Goal: Information Seeking & Learning: Check status

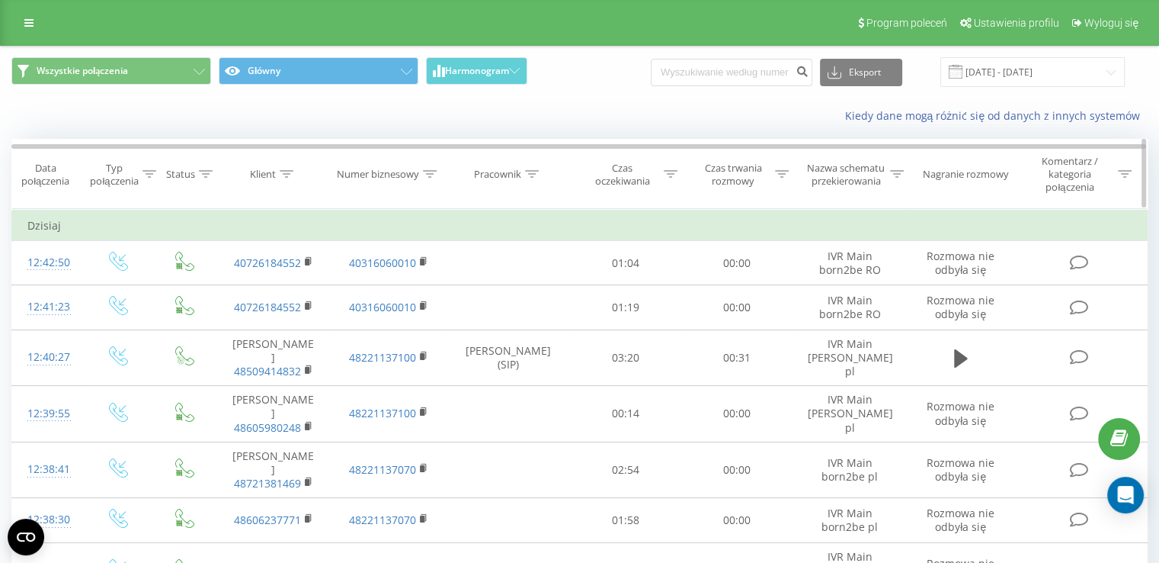
click at [125, 175] on div "Typ połączenia" at bounding box center [114, 175] width 48 height 26
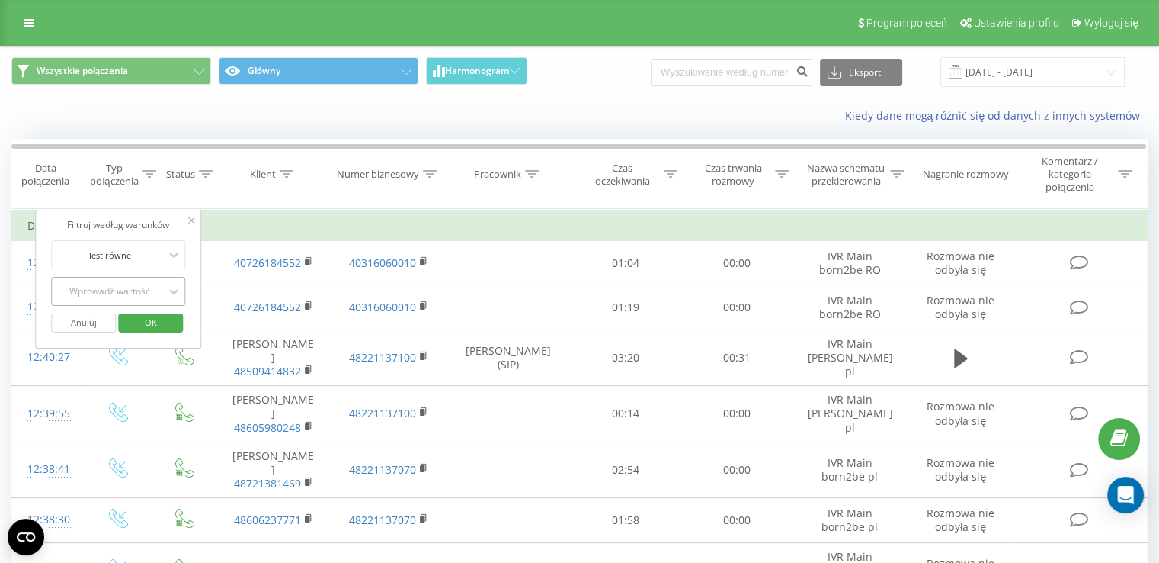
click at [117, 285] on div "Wprowadź wartość" at bounding box center [110, 291] width 108 height 12
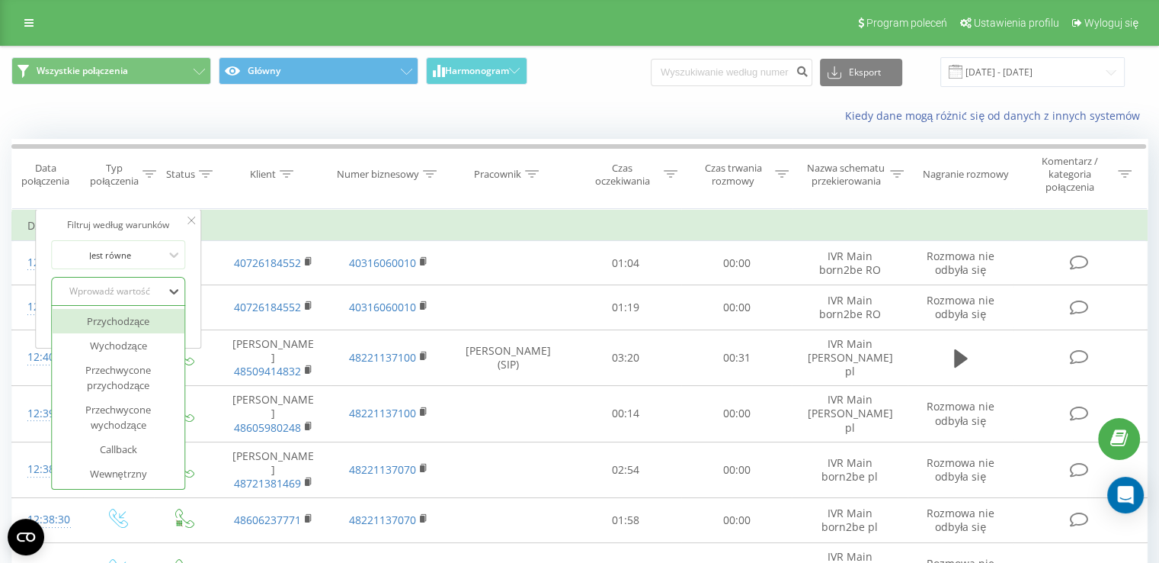
click at [134, 322] on div "Przychodzące" at bounding box center [118, 321] width 133 height 24
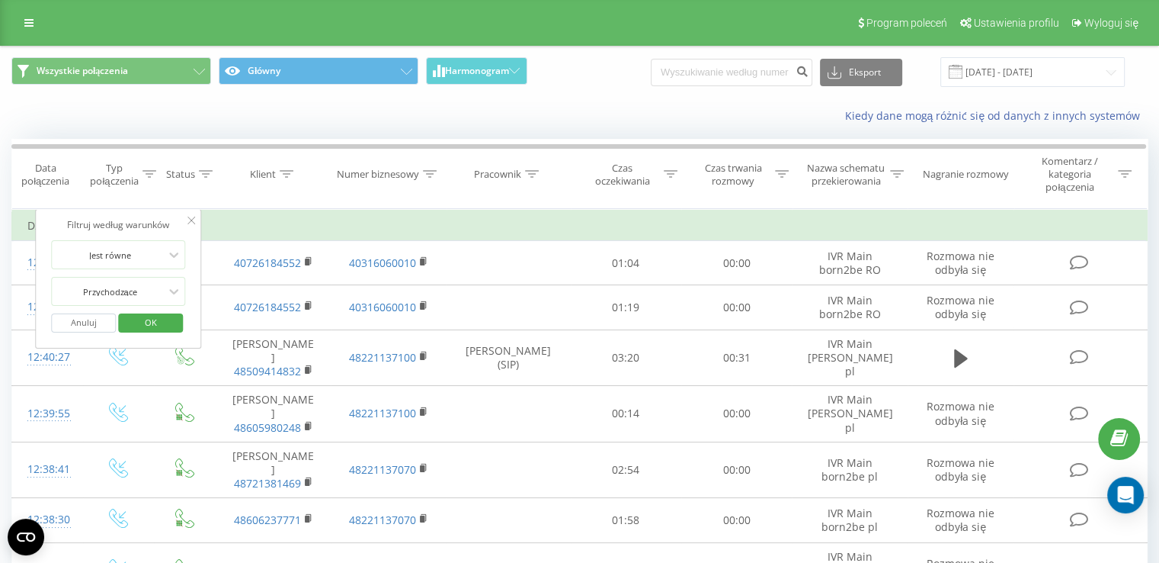
click at [143, 316] on span "OK" at bounding box center [151, 322] width 43 height 24
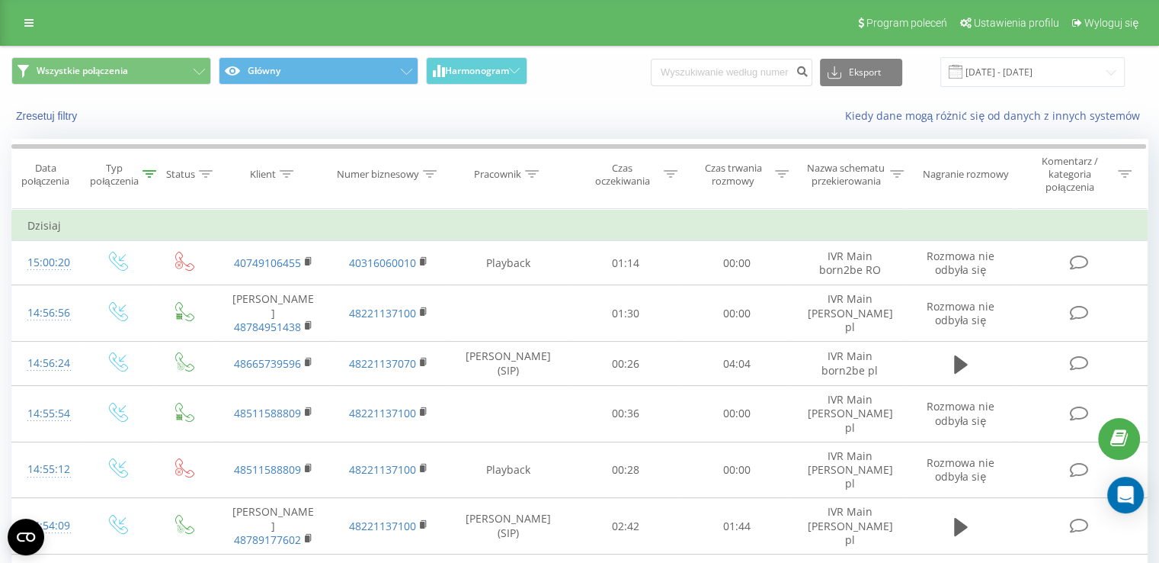
click at [197, 172] on div "Status" at bounding box center [189, 174] width 46 height 13
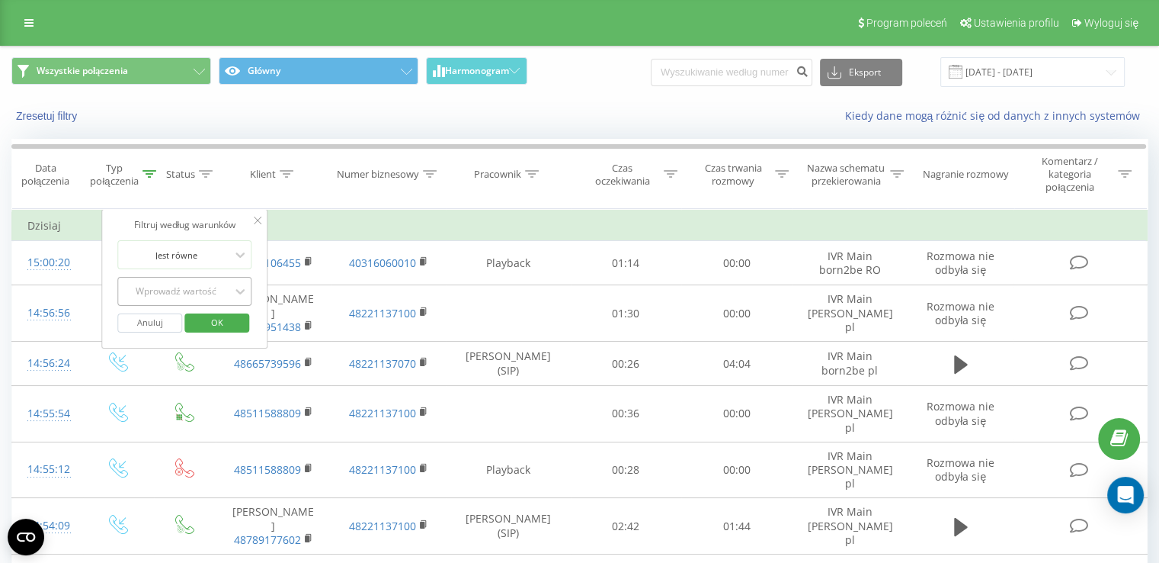
click at [181, 284] on div at bounding box center [177, 291] width 108 height 14
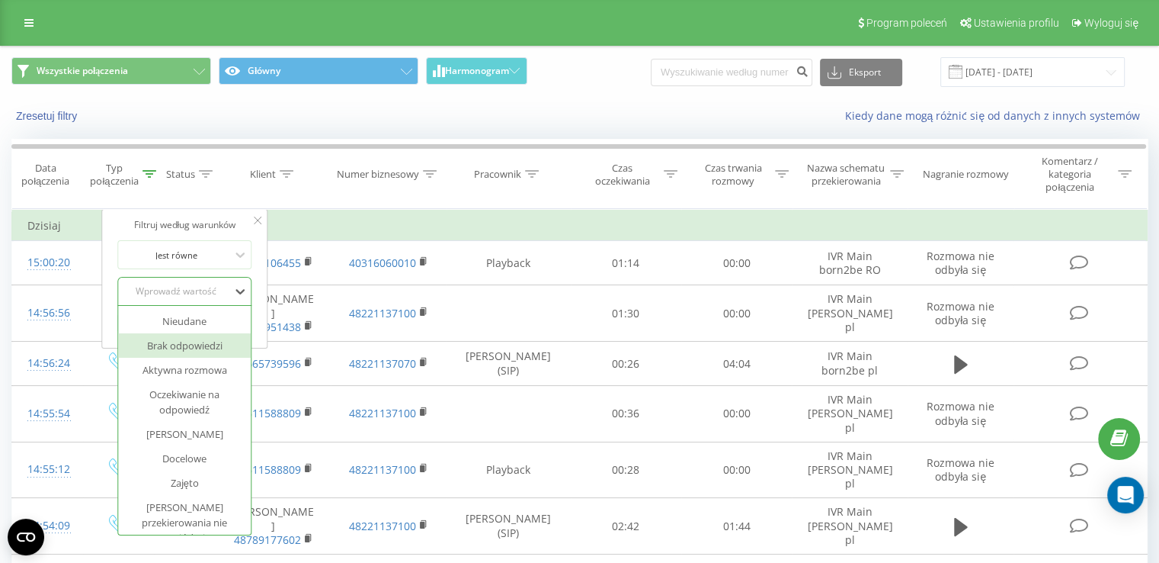
click at [201, 345] on div "Brak odpowiedzi" at bounding box center [185, 345] width 133 height 24
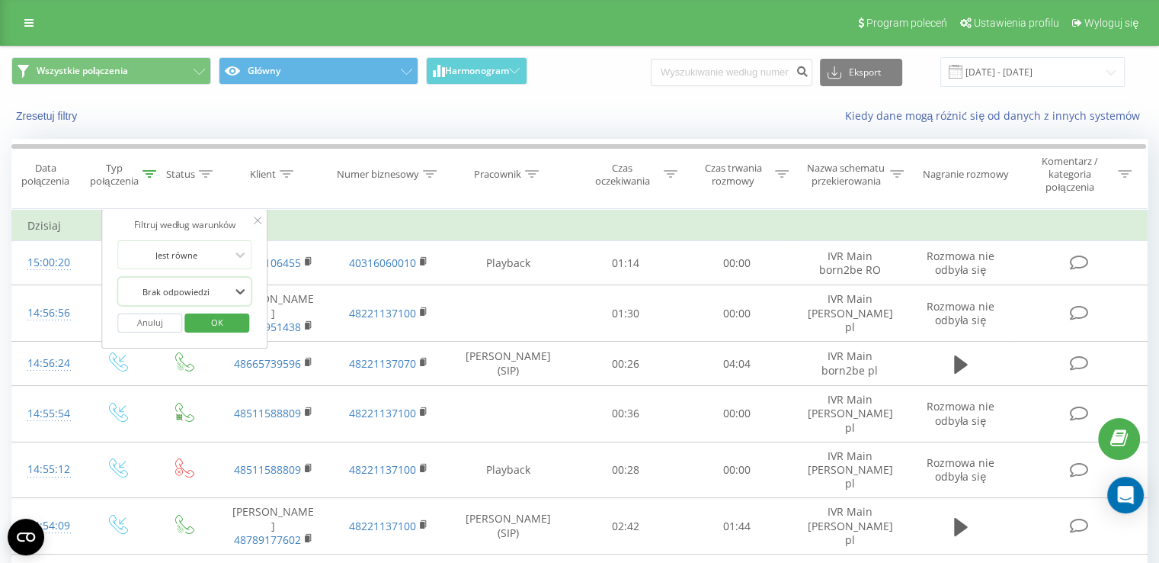
click at [213, 324] on span "OK" at bounding box center [217, 322] width 43 height 24
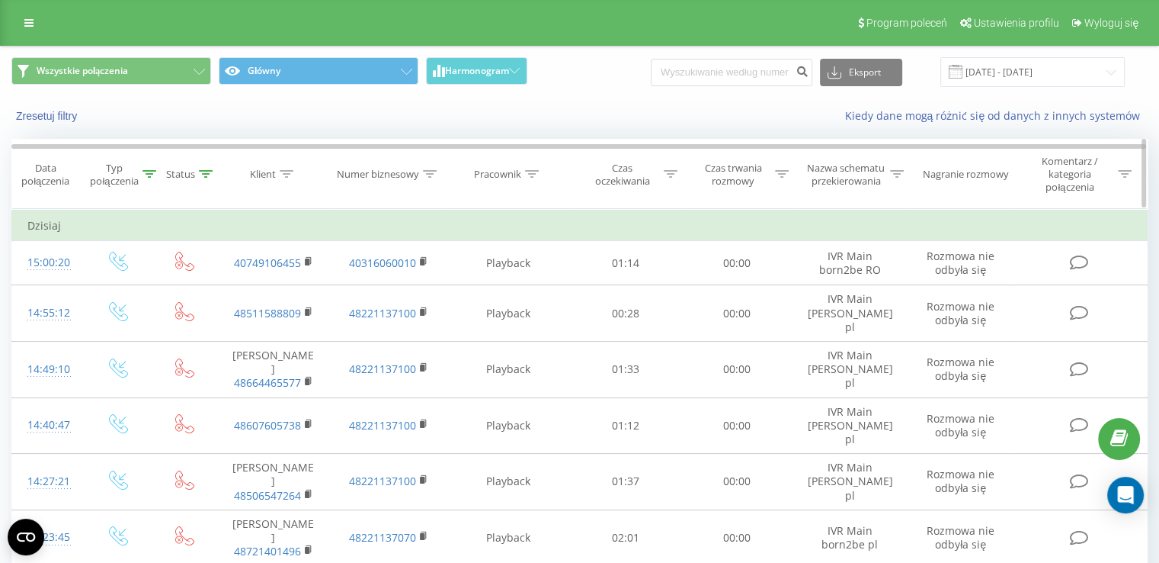
click at [408, 177] on div "Numer biznesowy" at bounding box center [378, 174] width 82 height 13
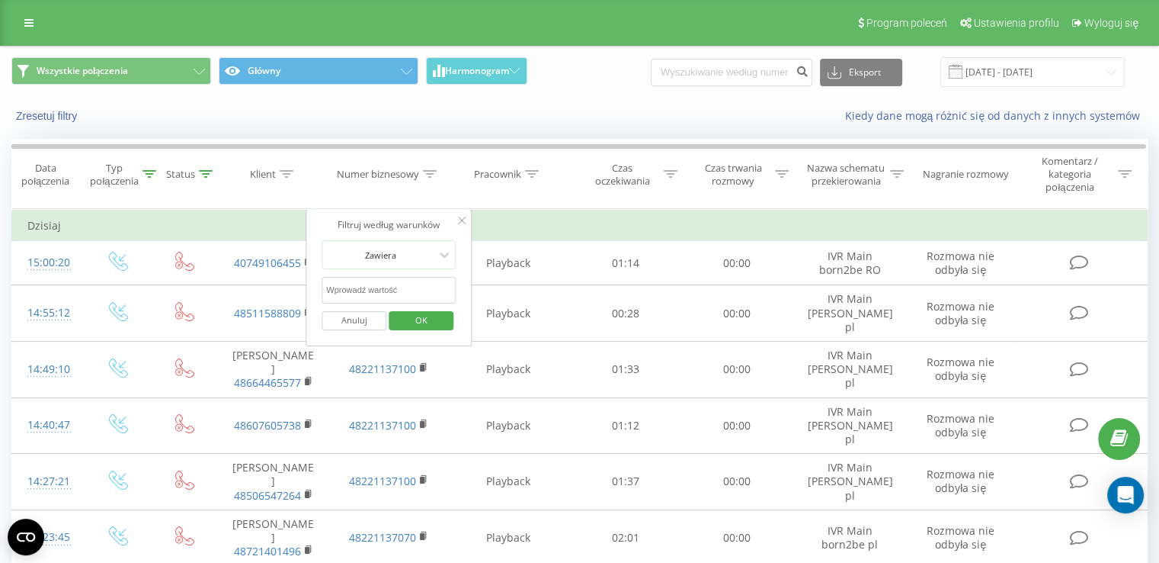
drag, startPoint x: 393, startPoint y: 290, endPoint x: 403, endPoint y: 300, distance: 14.6
click at [393, 290] on input "text" at bounding box center [389, 290] width 134 height 27
type input "40316060010"
click at [422, 309] on span "OK" at bounding box center [421, 320] width 43 height 24
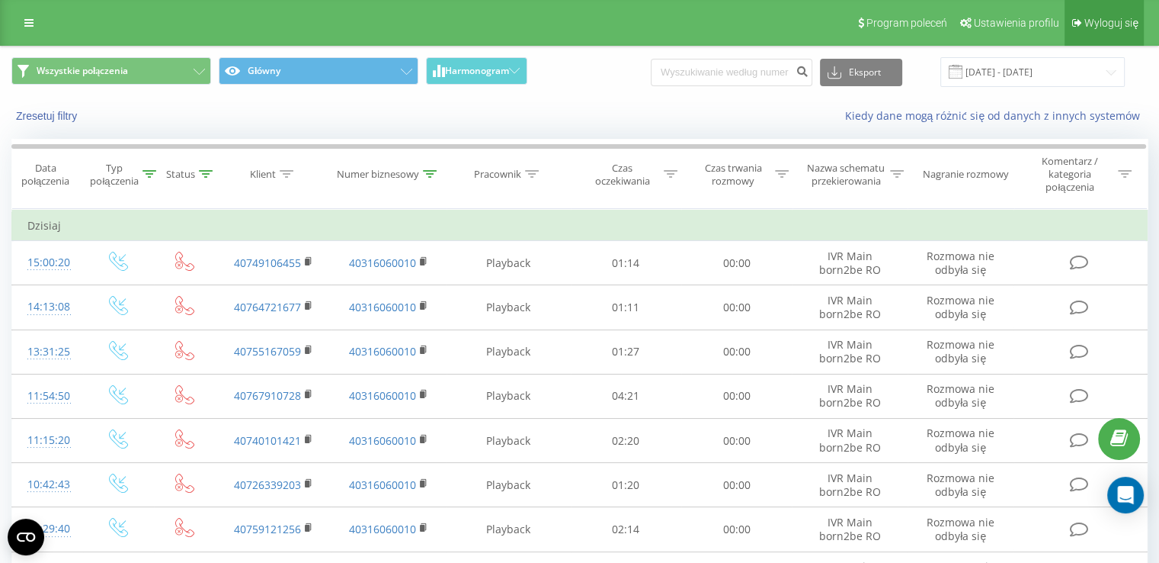
click at [1116, 17] on span "Wyloguj się" at bounding box center [1112, 23] width 54 height 12
